Goal: Information Seeking & Learning: Learn about a topic

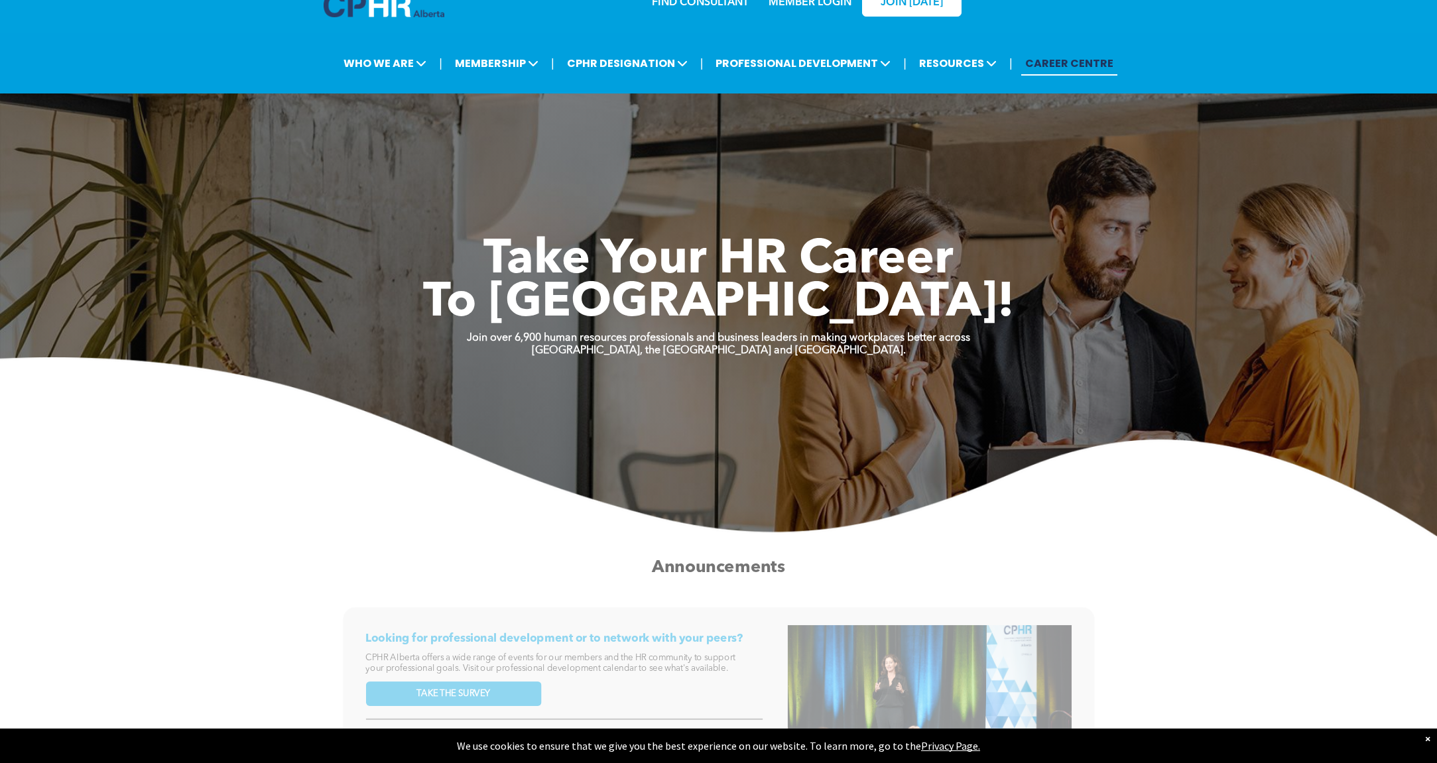
scroll to position [34, 0]
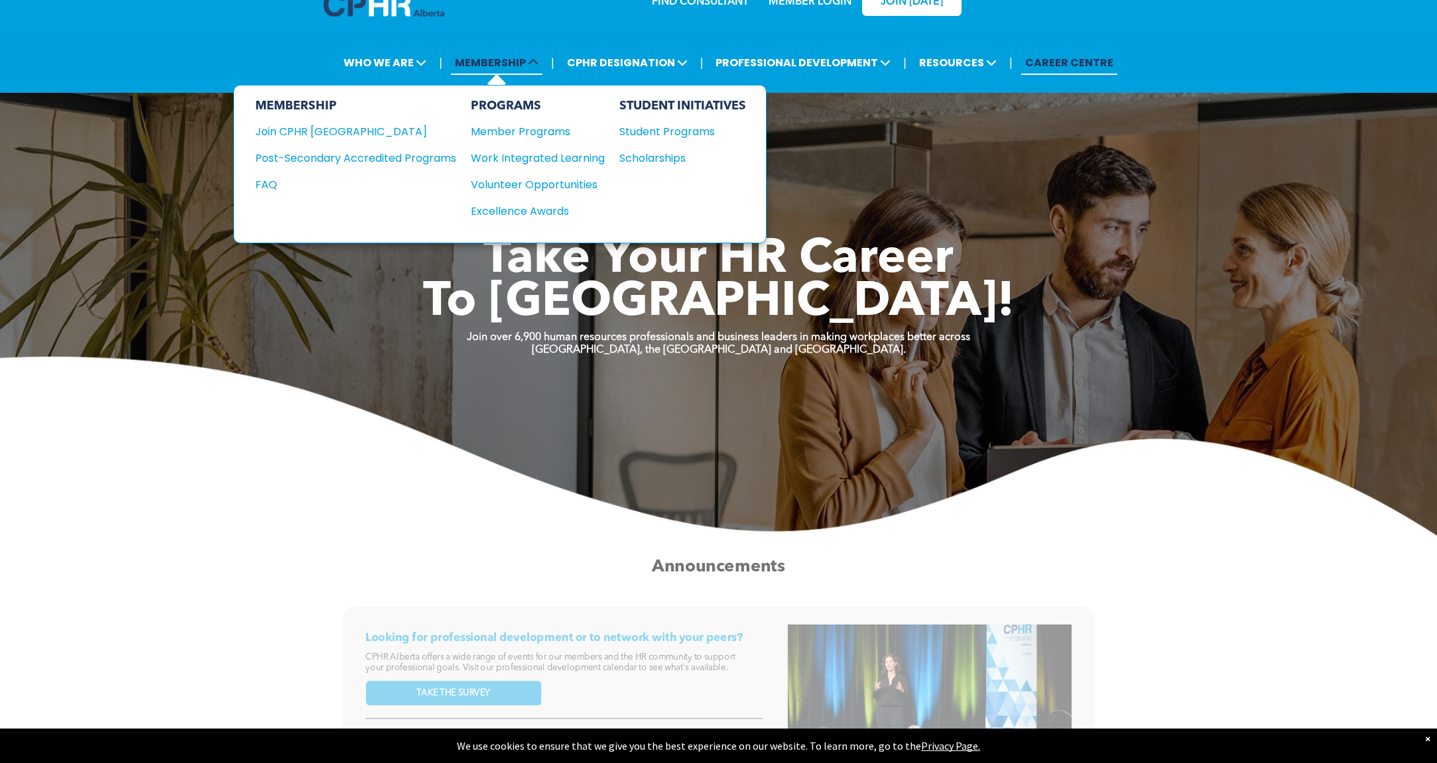
click at [470, 64] on span "MEMBERSHIP" at bounding box center [497, 62] width 92 height 25
click at [330, 133] on div "Join CPHR [GEOGRAPHIC_DATA]" at bounding box center [345, 131] width 181 height 17
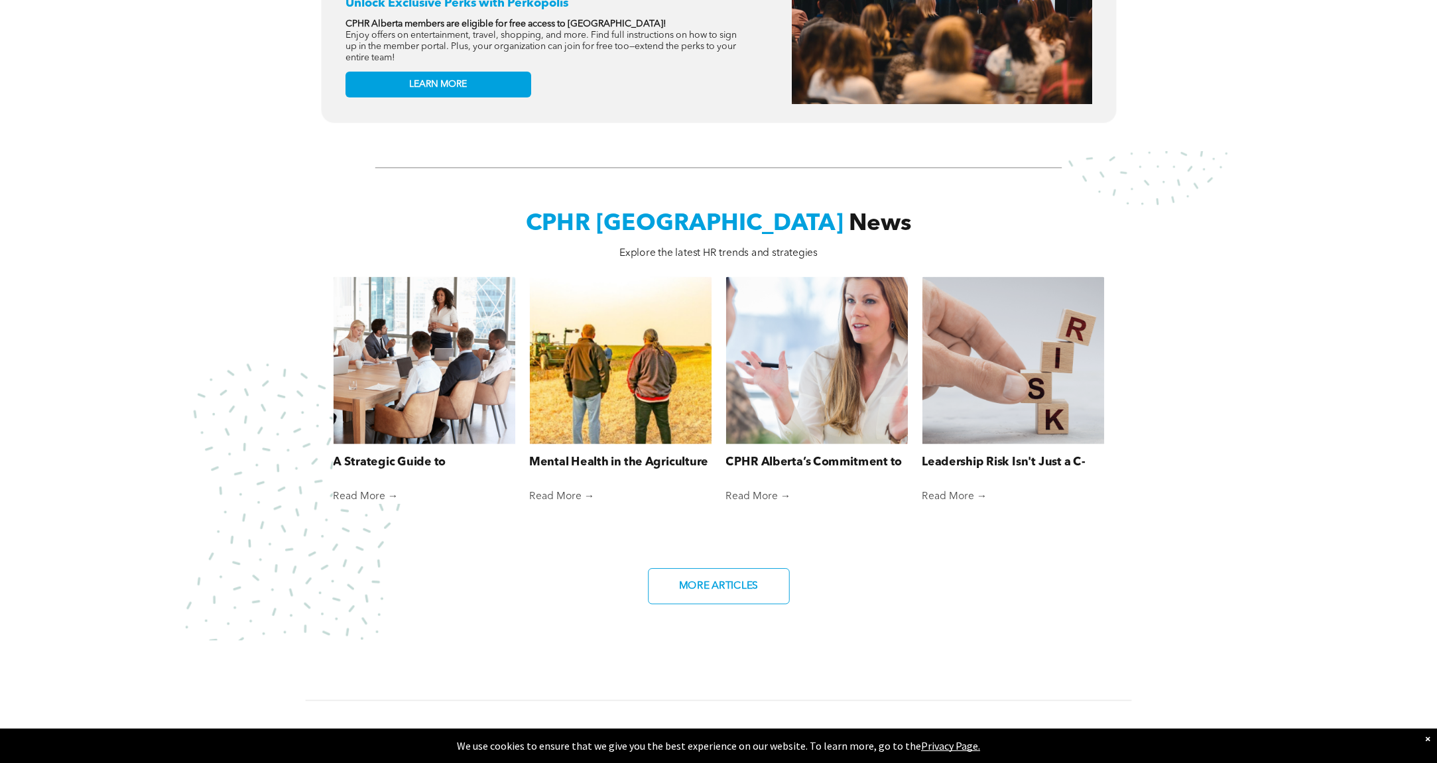
click at [253, 195] on div "CPHR Alberta News Explore the latest HR trends and strategies A Strategic Guide…" at bounding box center [718, 395] width 1395 height 475
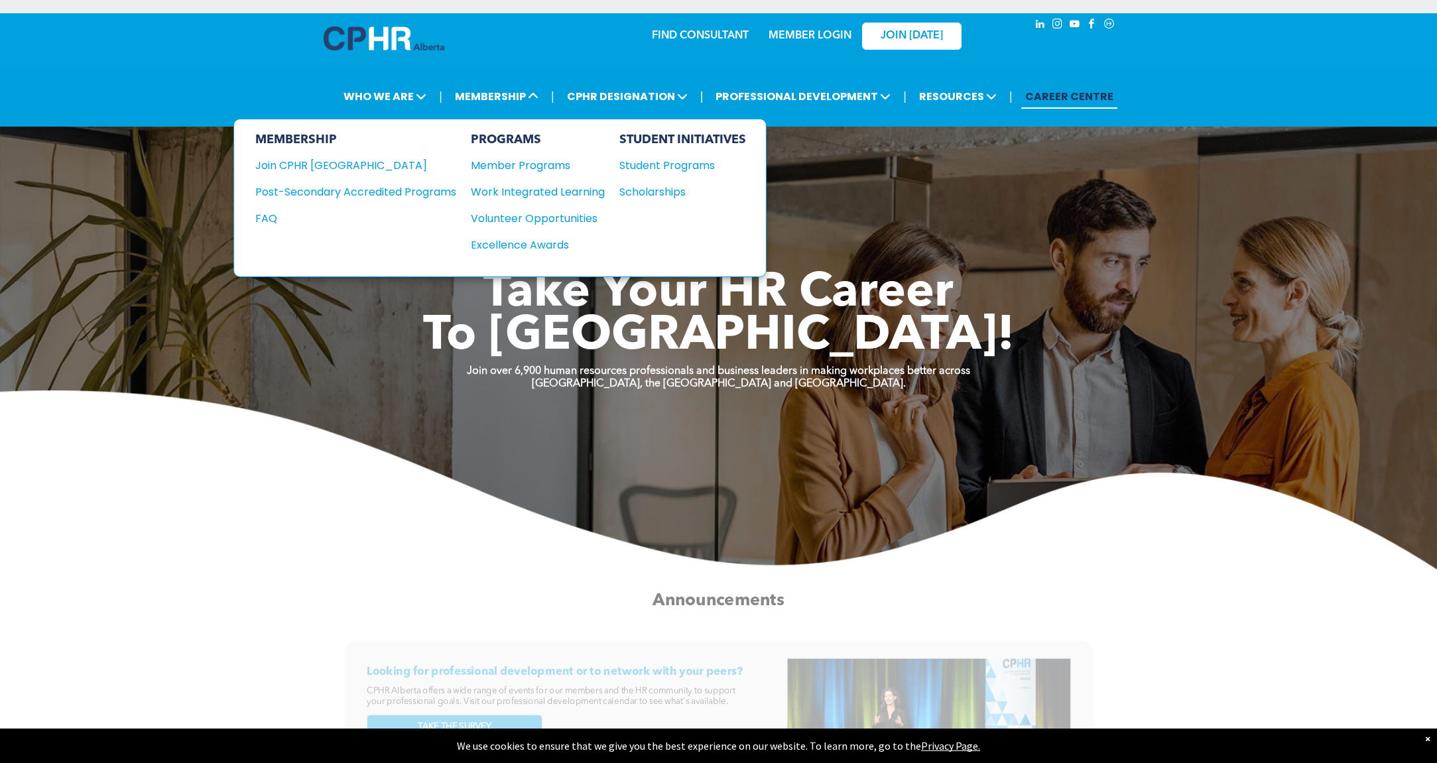
scroll to position [0, 0]
click at [553, 220] on div "Volunteer Opportunities" at bounding box center [531, 218] width 121 height 17
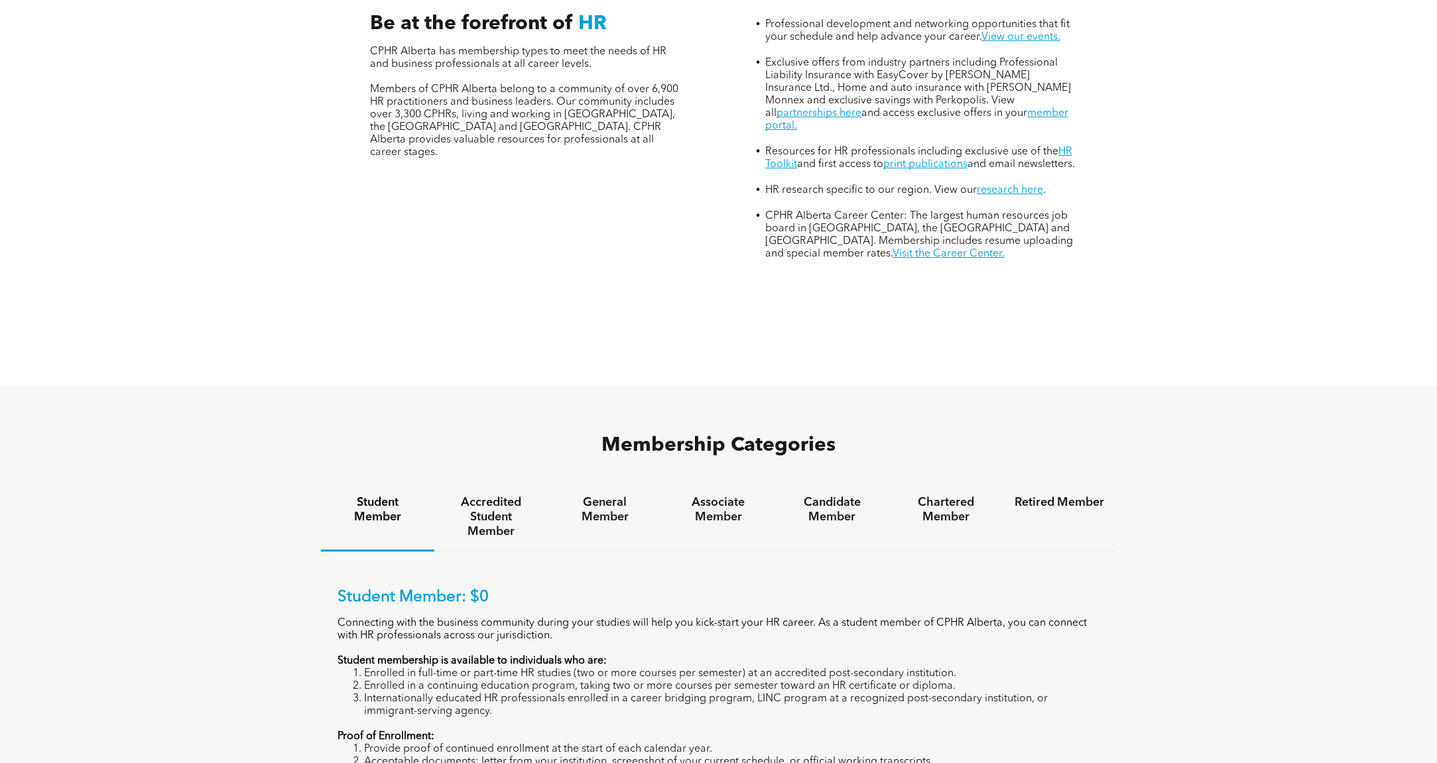
scroll to position [690, 0]
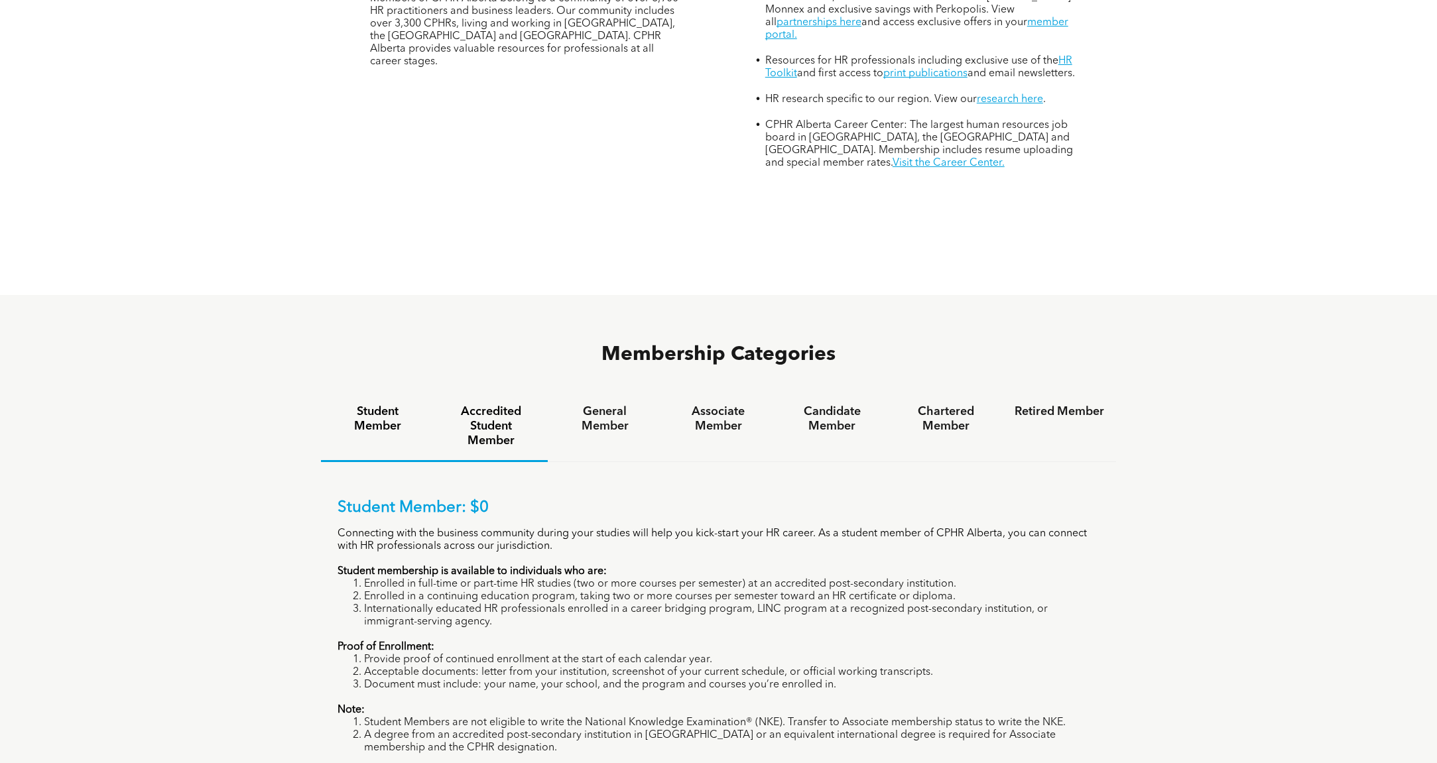
click at [485, 405] on h4 "Accredited Student Member" at bounding box center [491, 427] width 90 height 44
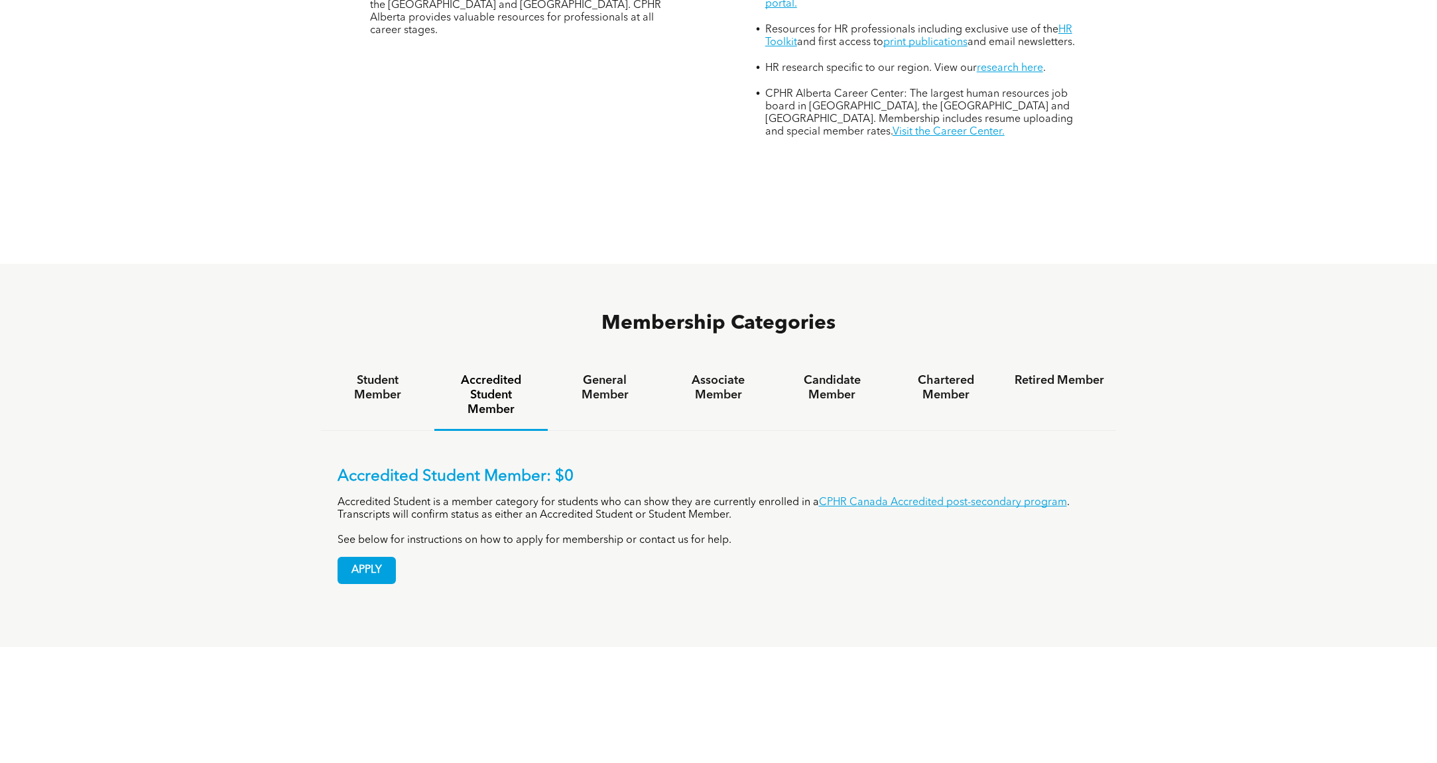
scroll to position [722, 0]
click at [598, 373] on h4 "General Member" at bounding box center [605, 387] width 90 height 29
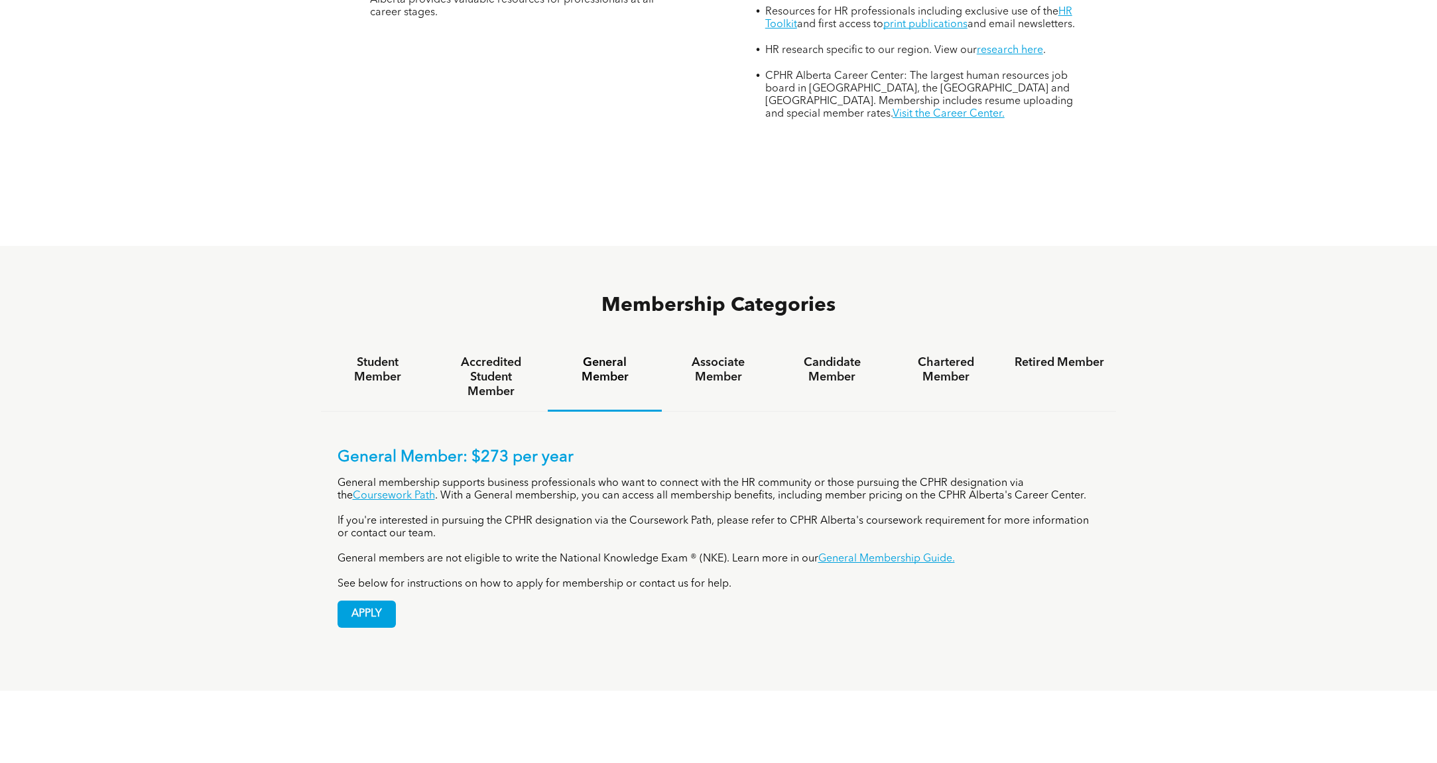
scroll to position [740, 0]
click at [731, 355] on h4 "Associate Member" at bounding box center [719, 369] width 90 height 29
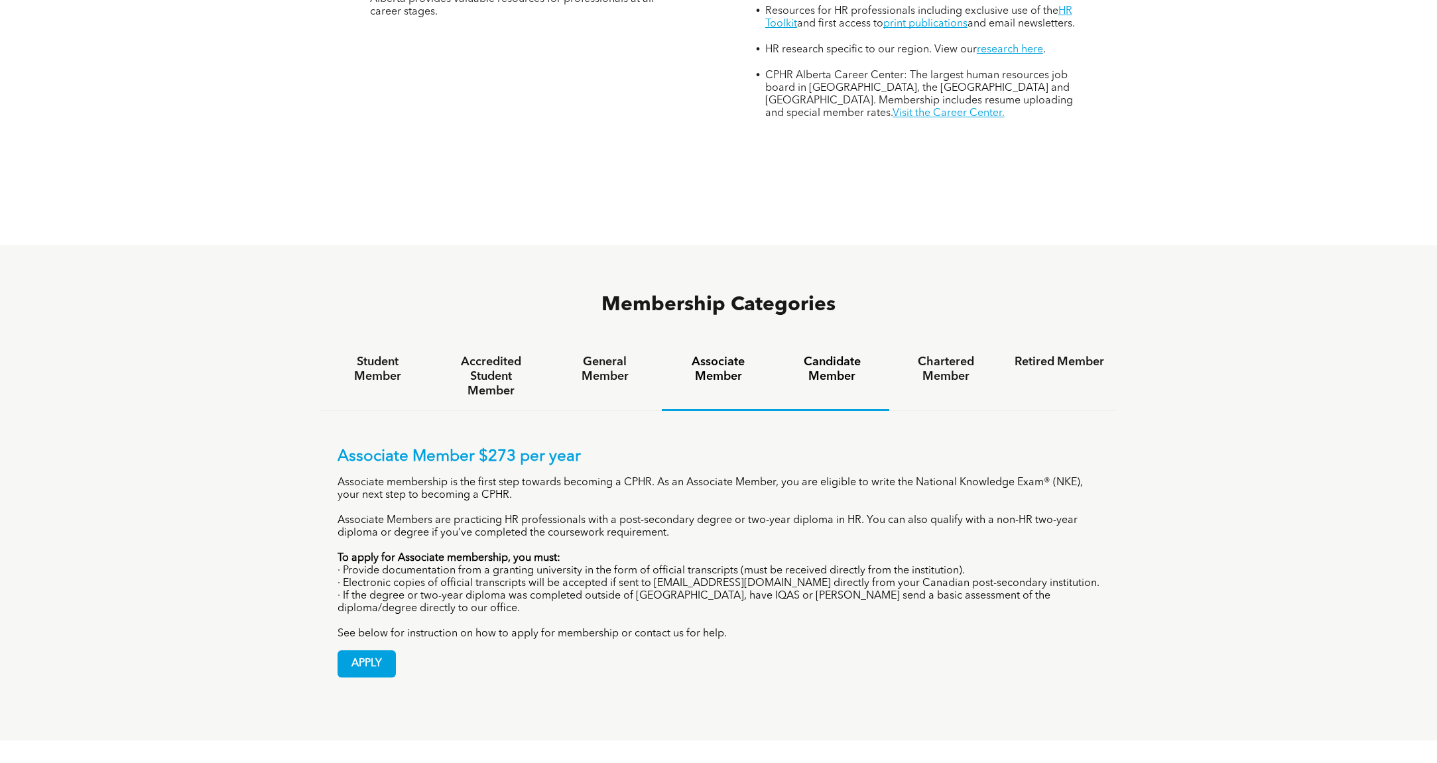
click at [831, 355] on h4 "Candidate Member" at bounding box center [832, 369] width 90 height 29
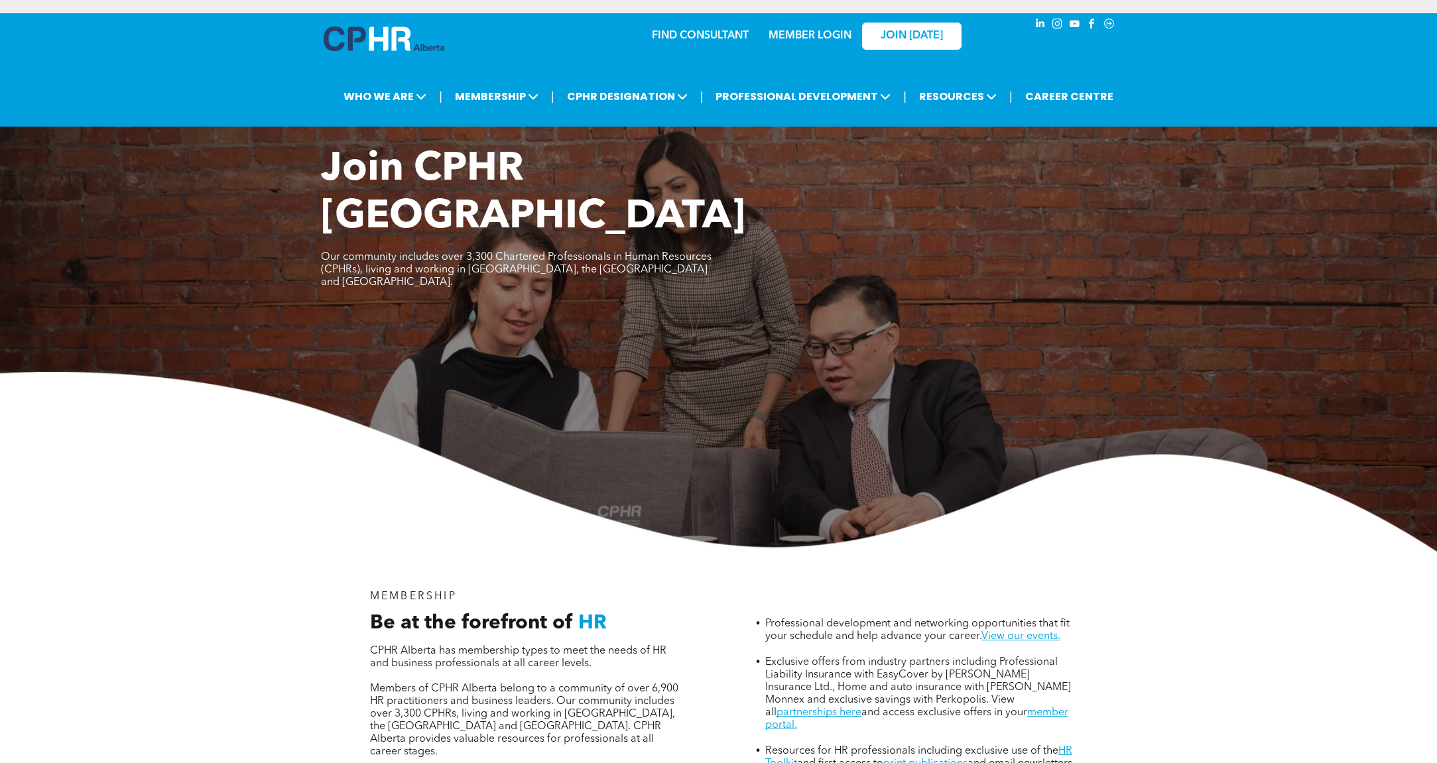
scroll to position [0, 0]
